Goal: Navigation & Orientation: Find specific page/section

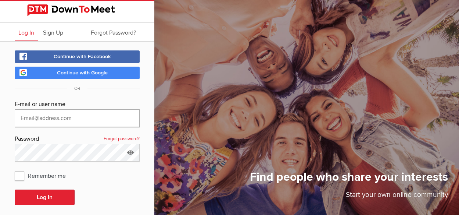
click at [33, 117] on input "text" at bounding box center [77, 118] width 125 height 18
type input "a"
type input "[EMAIL_ADDRESS][DOMAIN_NAME]"
click at [17, 176] on span "Remember me" at bounding box center [44, 175] width 58 height 13
click at [15, 169] on input "Remember me" at bounding box center [14, 168] width 0 height 0
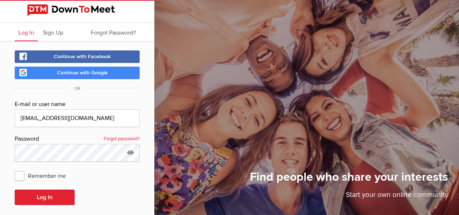
checkbox input "true"
click at [61, 196] on button "Log In" at bounding box center [45, 196] width 60 height 15
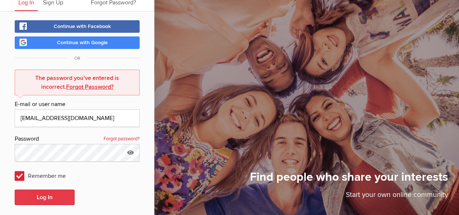
scroll to position [69, 0]
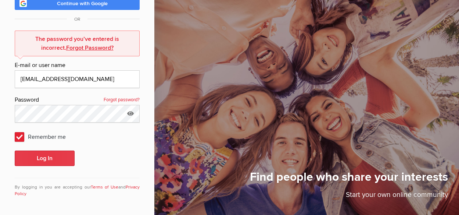
click at [40, 158] on button "Log In" at bounding box center [45, 157] width 60 height 15
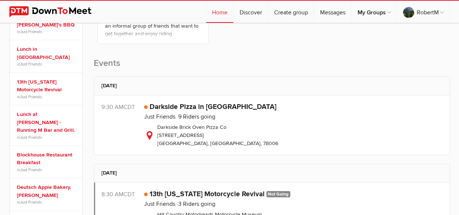
scroll to position [221, 0]
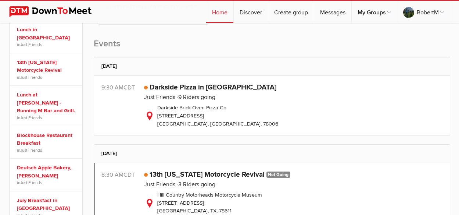
click at [161, 86] on link "Darkside Pizza in [GEOGRAPHIC_DATA]" at bounding box center [213, 87] width 127 height 9
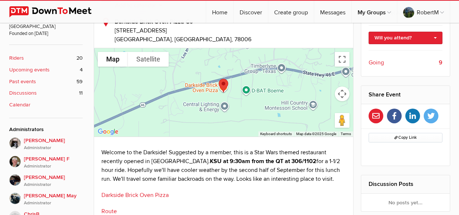
scroll to position [221, 0]
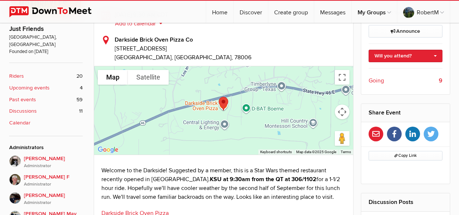
click at [317, 111] on div at bounding box center [224, 110] width 260 height 88
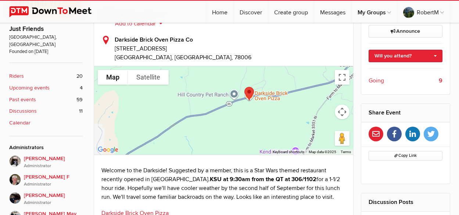
drag, startPoint x: 259, startPoint y: 127, endPoint x: 264, endPoint y: 110, distance: 17.8
click at [264, 110] on div at bounding box center [224, 110] width 260 height 88
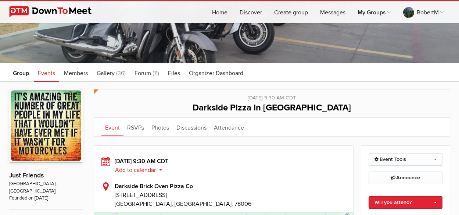
scroll to position [74, 0]
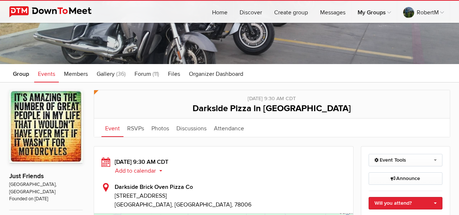
click at [49, 74] on span "Events" at bounding box center [46, 73] width 17 height 7
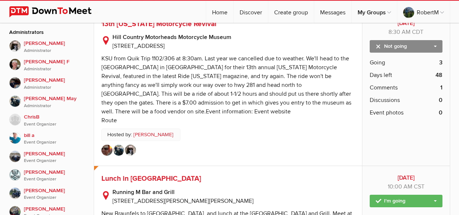
scroll to position [368, 0]
